Goal: Find specific page/section: Find specific page/section

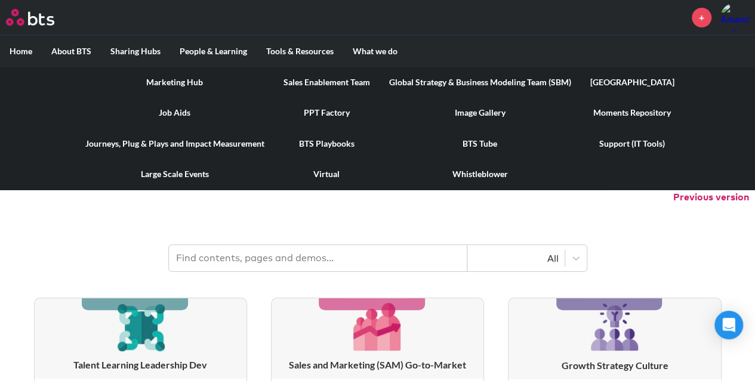
click at [329, 114] on link "PPT Factory" at bounding box center [327, 112] width 106 height 31
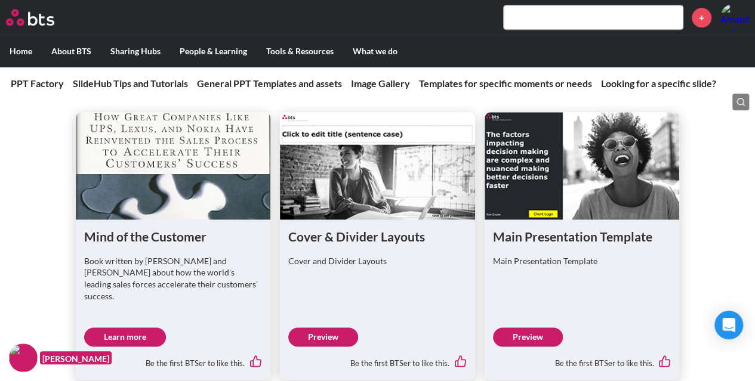
scroll to position [696, 0]
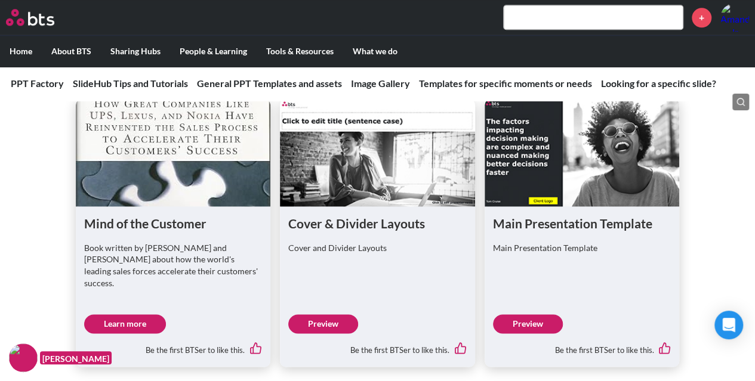
click at [338, 314] on link "Preview" at bounding box center [323, 323] width 70 height 19
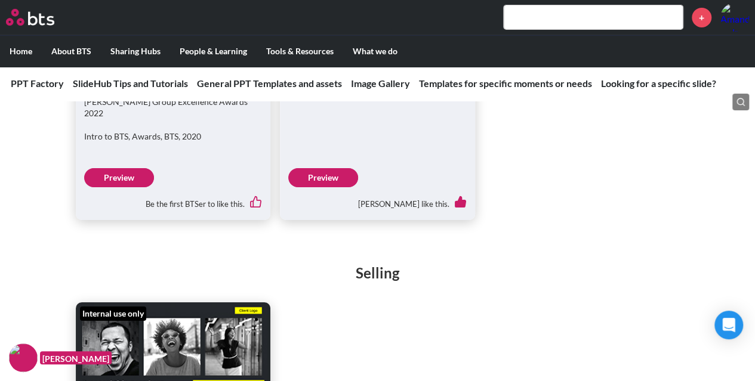
scroll to position [2088, 0]
